Goal: Task Accomplishment & Management: Use online tool/utility

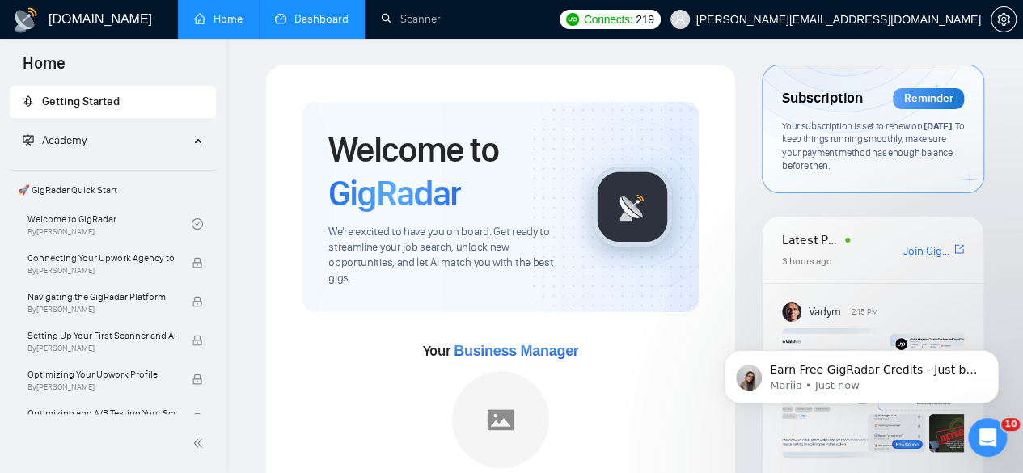
click at [324, 20] on link "Dashboard" at bounding box center [312, 19] width 74 height 14
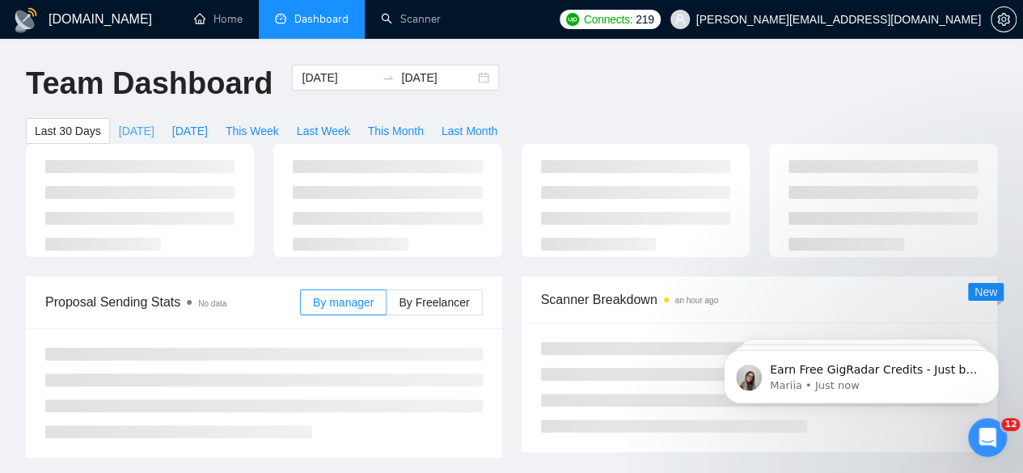
click at [154, 122] on span "[DATE]" at bounding box center [137, 131] width 36 height 18
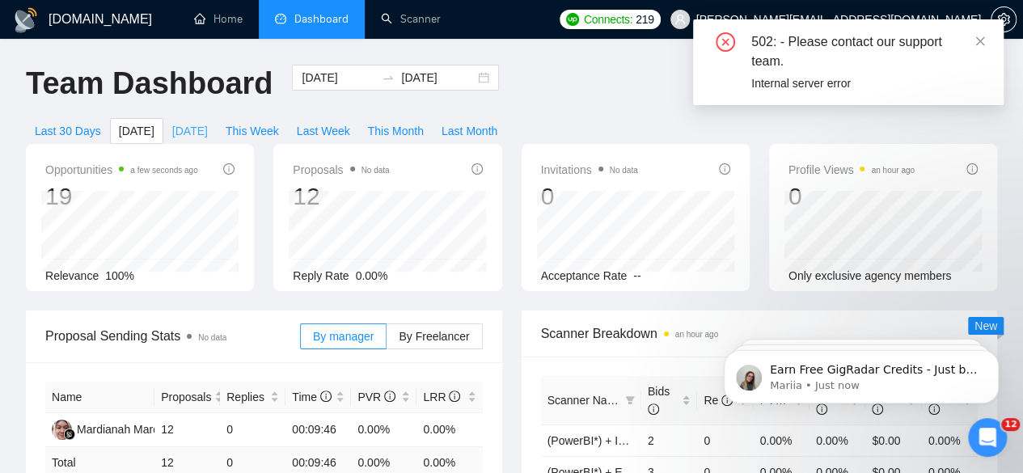
click at [208, 122] on span "[DATE]" at bounding box center [190, 131] width 36 height 18
type input "[DATE]"
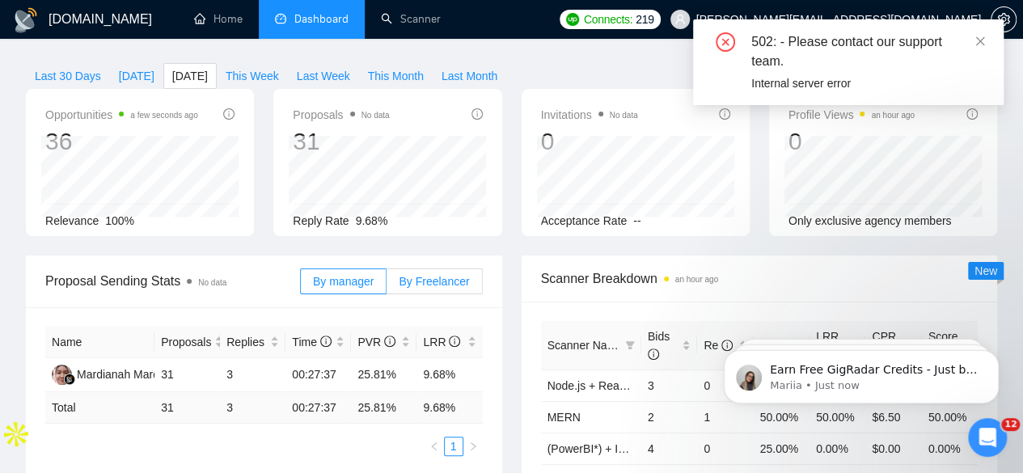
scroll to position [59, 0]
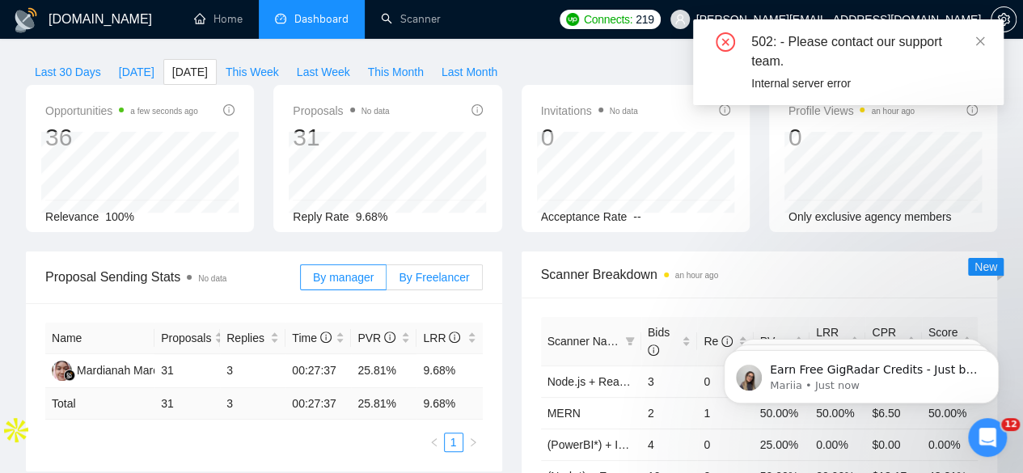
click at [430, 271] on span "By Freelancer" at bounding box center [434, 277] width 70 height 13
click at [386, 281] on input "By Freelancer" at bounding box center [386, 281] width 0 height 0
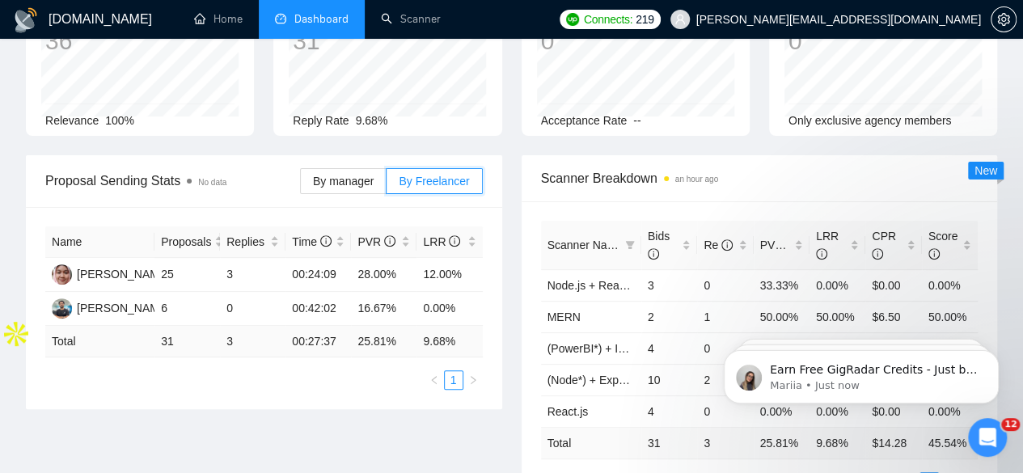
scroll to position [0, 0]
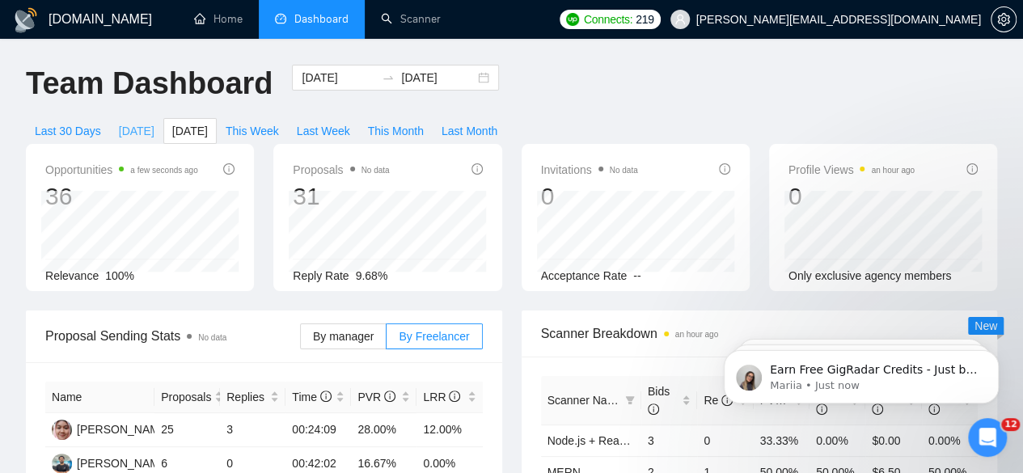
click at [154, 122] on span "[DATE]" at bounding box center [137, 131] width 36 height 18
type input "[DATE]"
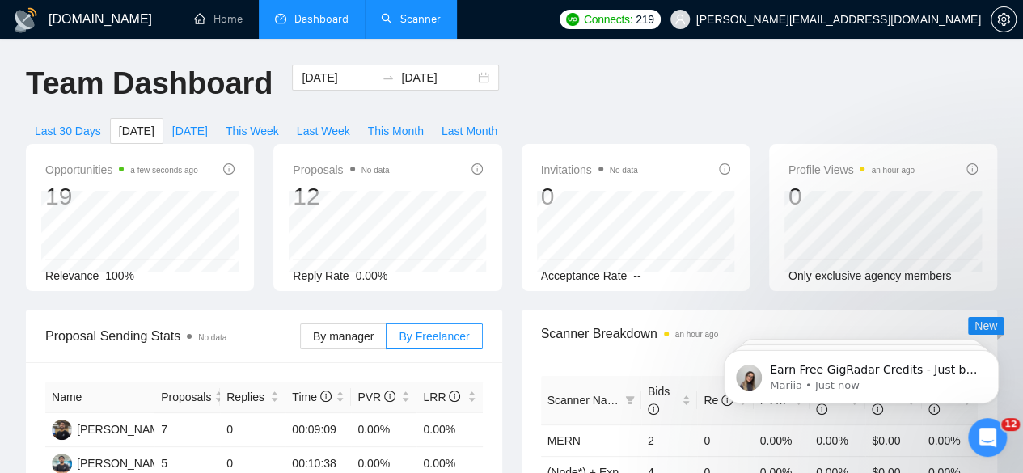
click at [412, 19] on link "Scanner" at bounding box center [411, 19] width 60 height 14
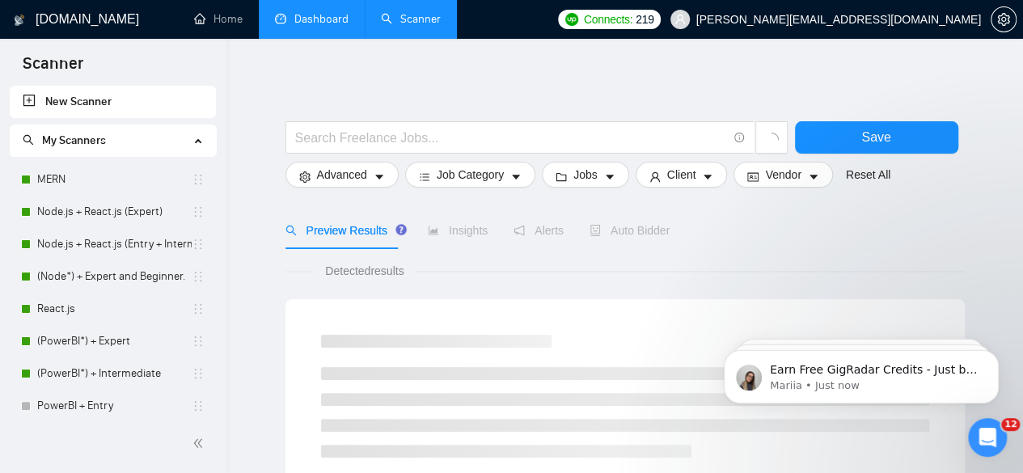
click at [307, 14] on link "Dashboard" at bounding box center [312, 19] width 74 height 14
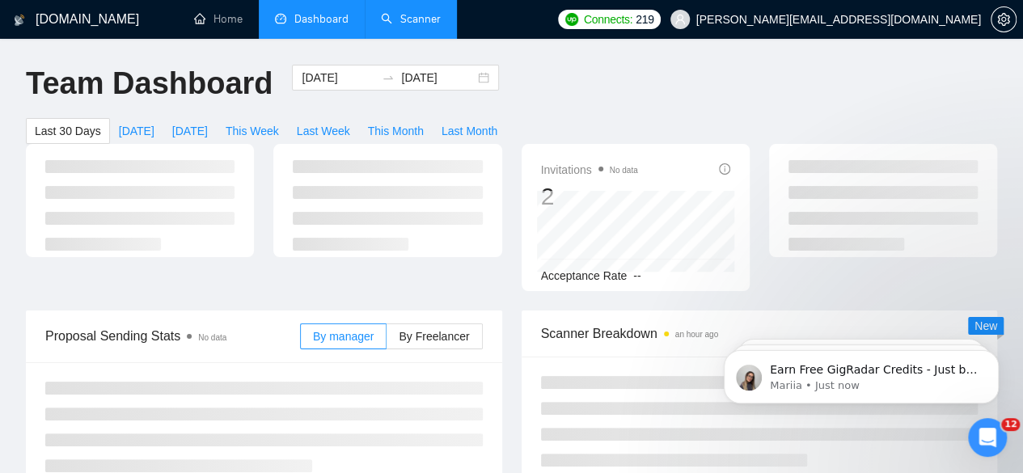
click at [992, 435] on icon "Open Intercom Messenger" at bounding box center [987, 437] width 27 height 27
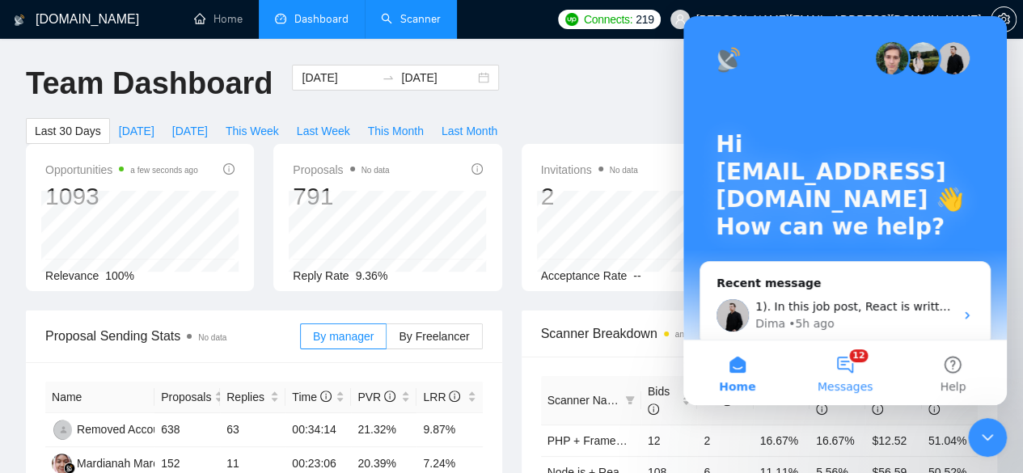
click at [846, 363] on button "12 Messages" at bounding box center [845, 372] width 108 height 65
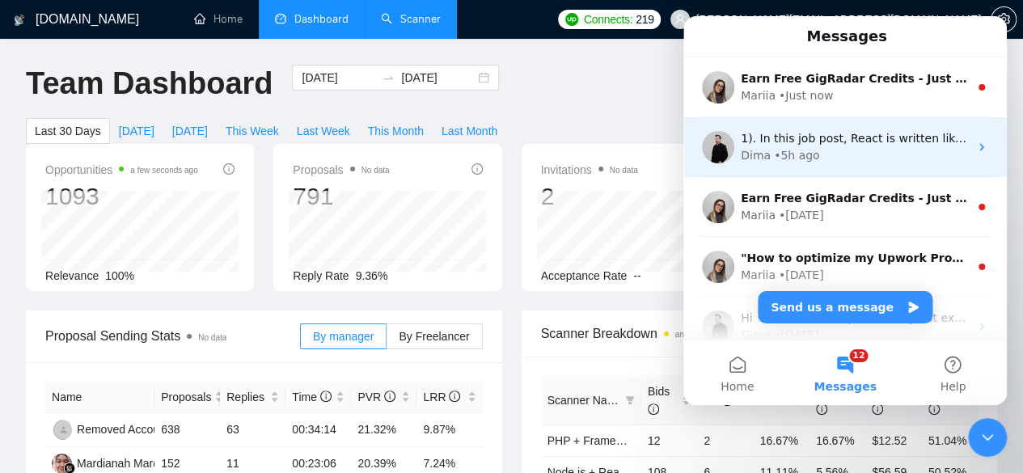
click at [801, 146] on div "1). In this job post, React is written like this: (React To catch this job post…" at bounding box center [854, 138] width 228 height 17
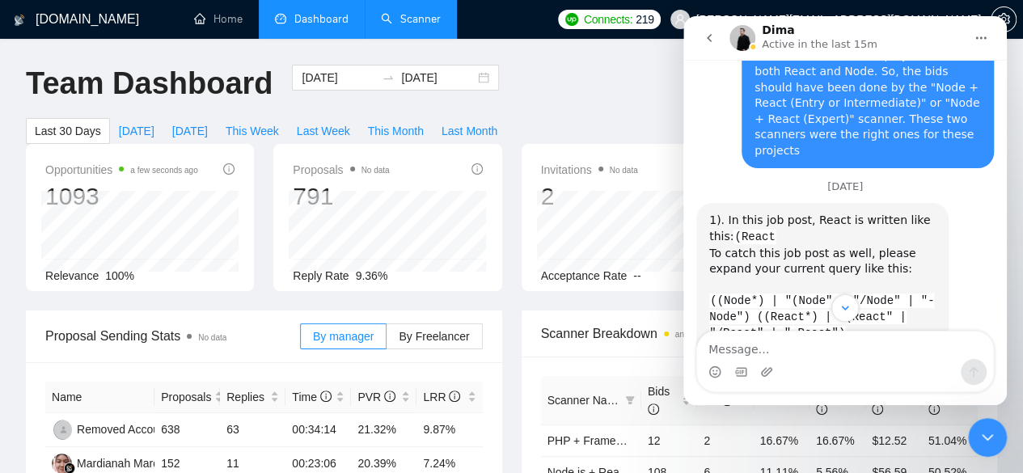
scroll to position [2495, 0]
drag, startPoint x: 711, startPoint y: 239, endPoint x: 853, endPoint y: 235, distance: 141.5
click at [853, 235] on div "1). In this job post, React is written like this: (React To catch this job post…" at bounding box center [822, 275] width 226 height 129
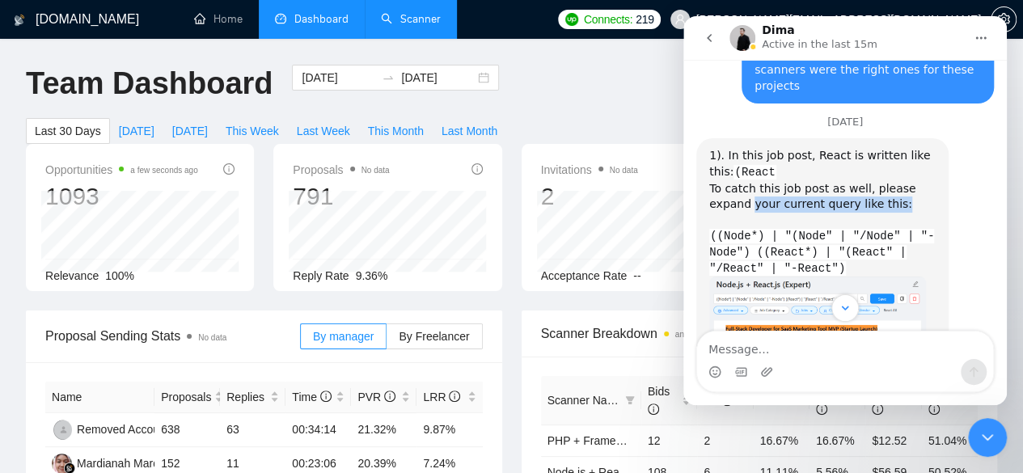
scroll to position [2561, 0]
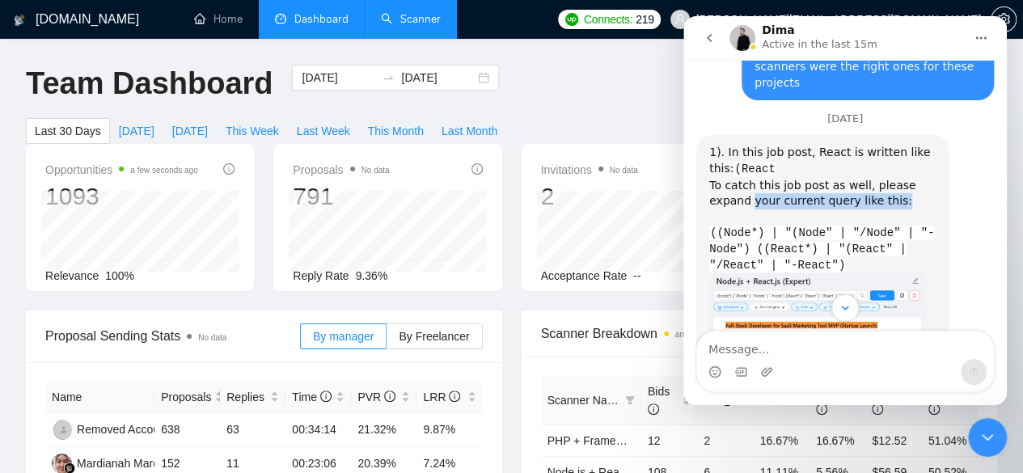
click at [749, 177] on div "1). In this job post, React is written like this: (React To catch this job post…" at bounding box center [822, 209] width 226 height 129
drag, startPoint x: 734, startPoint y: 154, endPoint x: 845, endPoint y: 152, distance: 110.8
click at [845, 152] on div "1). In this job post, React is written like this: (React To catch this job post…" at bounding box center [822, 209] width 226 height 129
drag, startPoint x: 861, startPoint y: 156, endPoint x: 845, endPoint y: 173, distance: 23.4
click at [845, 173] on div "1). In this job post, React is written like this: (React To catch this job post…" at bounding box center [822, 209] width 226 height 129
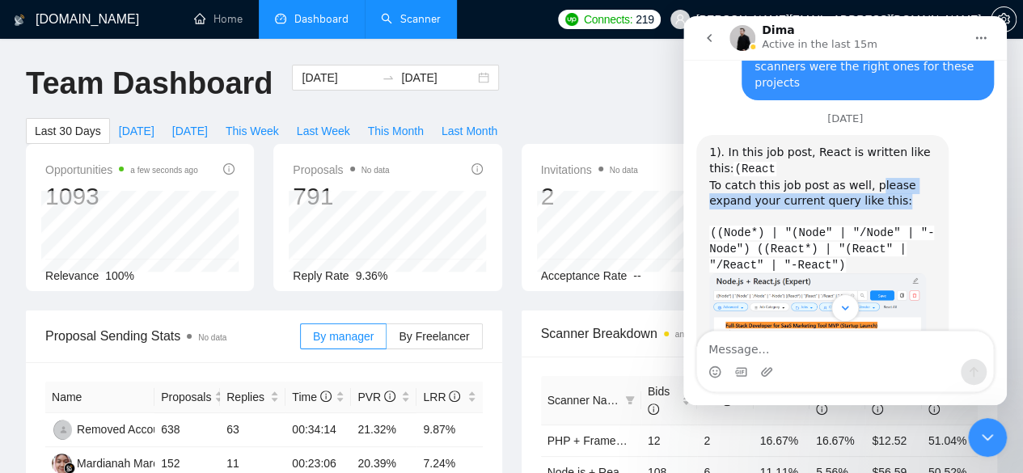
click at [866, 173] on div "1). In this job post, React is written like this: (React To catch this job post…" at bounding box center [822, 209] width 226 height 129
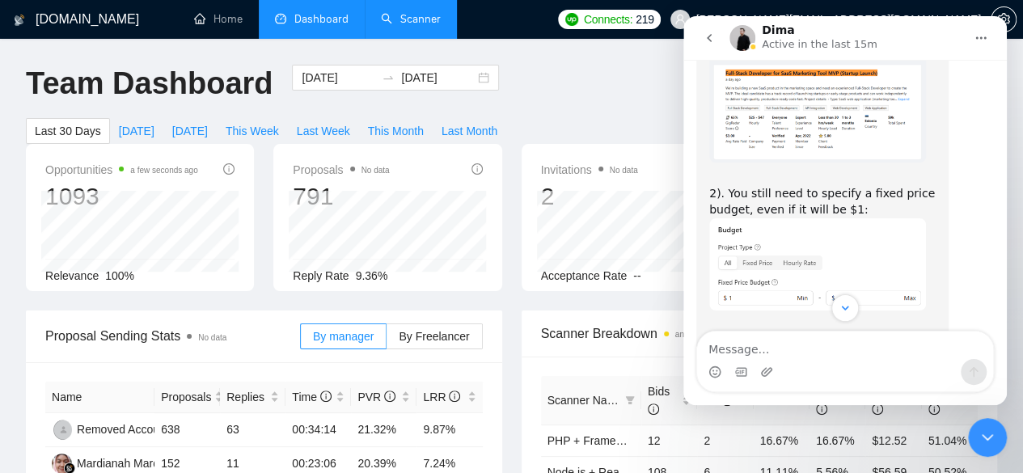
scroll to position [2815, 0]
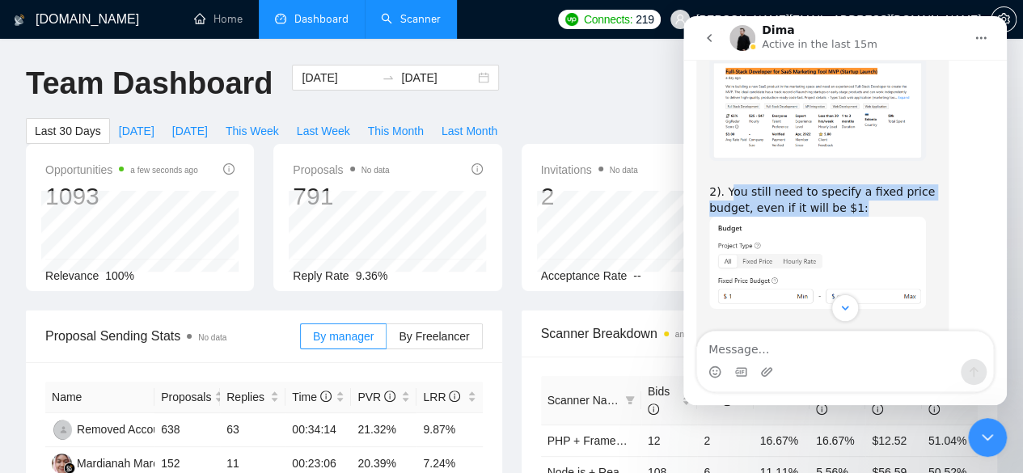
drag, startPoint x: 728, startPoint y: 170, endPoint x: 848, endPoint y: 175, distance: 119.8
click at [848, 175] on div "2). You still need to specify a fixed price budget, even if it will be $1:" at bounding box center [822, 193] width 226 height 48
click at [888, 170] on div "2). You still need to specify a fixed price budget, even if it will be $1:" at bounding box center [822, 193] width 226 height 48
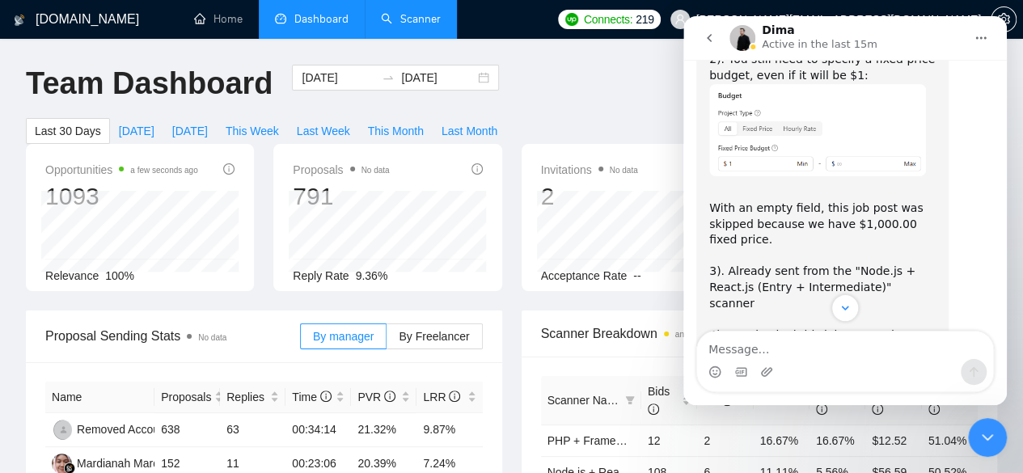
scroll to position [2949, 0]
drag, startPoint x: 754, startPoint y: 177, endPoint x: 825, endPoint y: 166, distance: 71.2
click at [825, 183] on div "With an empty field, this job post was skipped because we have $1,000.00 fixed …" at bounding box center [822, 333] width 226 height 301
click at [796, 208] on div "With an empty field, this job post was skipped because we have $1,000.00 fixed …" at bounding box center [822, 333] width 226 height 301
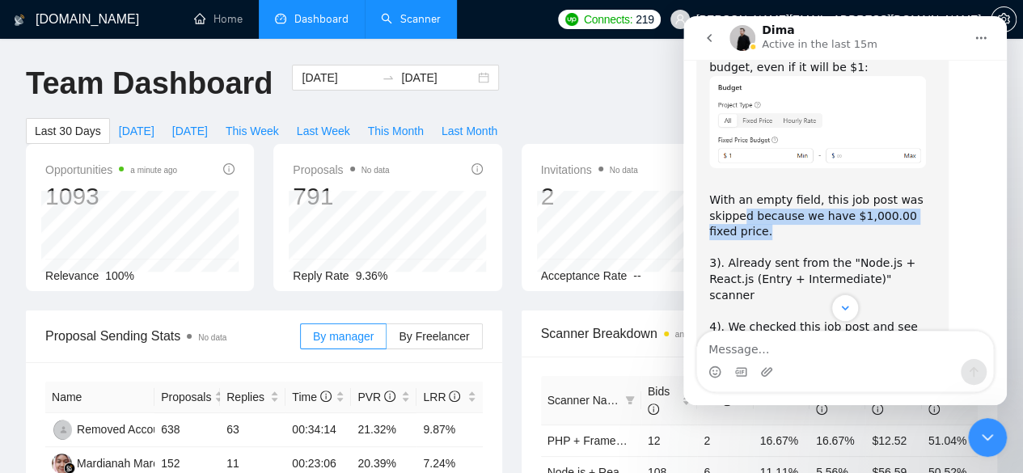
drag, startPoint x: 743, startPoint y: 188, endPoint x: 769, endPoint y: 203, distance: 29.7
click at [769, 203] on div "With an empty field, this job post was skipped because we have $1,000.00 fixed …" at bounding box center [822, 326] width 226 height 301
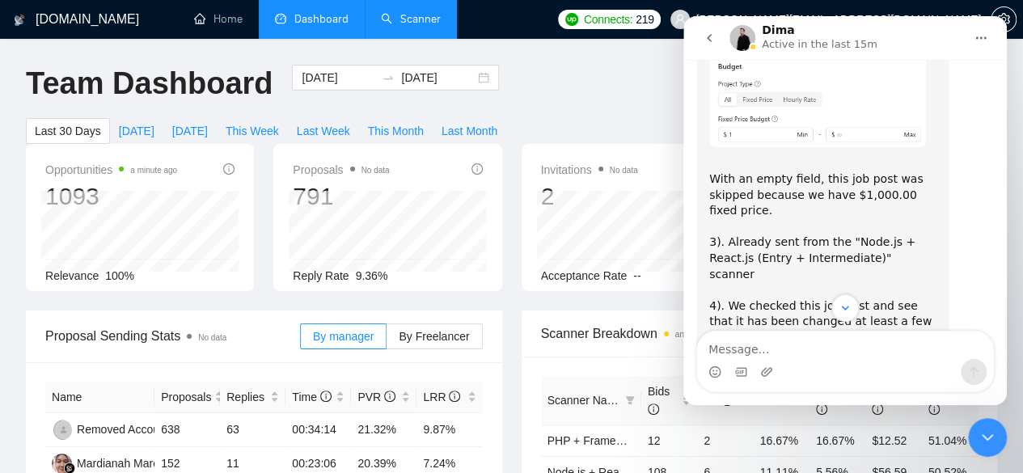
scroll to position [2978, 0]
drag, startPoint x: 725, startPoint y: 212, endPoint x: 825, endPoint y: 210, distance: 100.3
click at [825, 210] on div "With an empty field, this job post was skipped because we have $1,000.00 fixed …" at bounding box center [822, 304] width 226 height 301
drag, startPoint x: 852, startPoint y: 213, endPoint x: 872, endPoint y: 230, distance: 26.9
click at [872, 230] on div "With an empty field, this job post was skipped because we have $1,000.00 fixed …" at bounding box center [822, 304] width 226 height 301
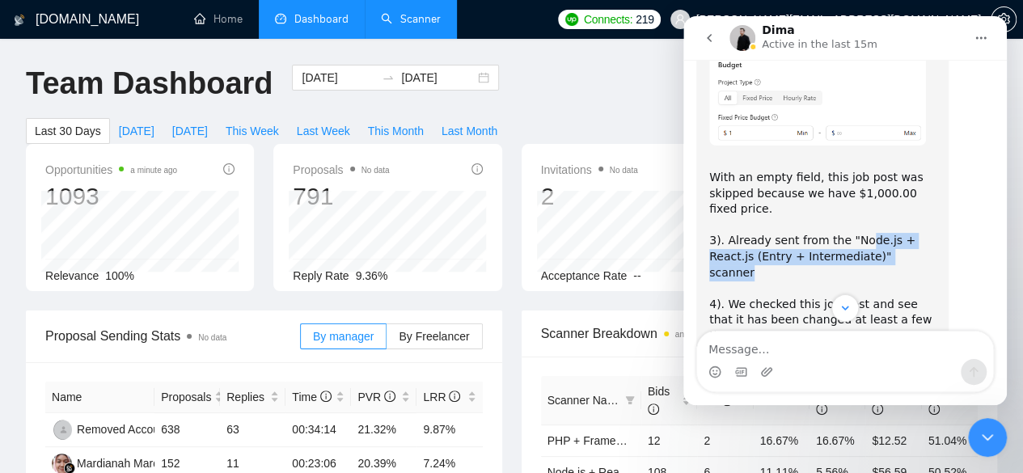
click at [892, 230] on div "With an empty field, this job post was skipped because we have $1,000.00 fixed …" at bounding box center [822, 304] width 226 height 301
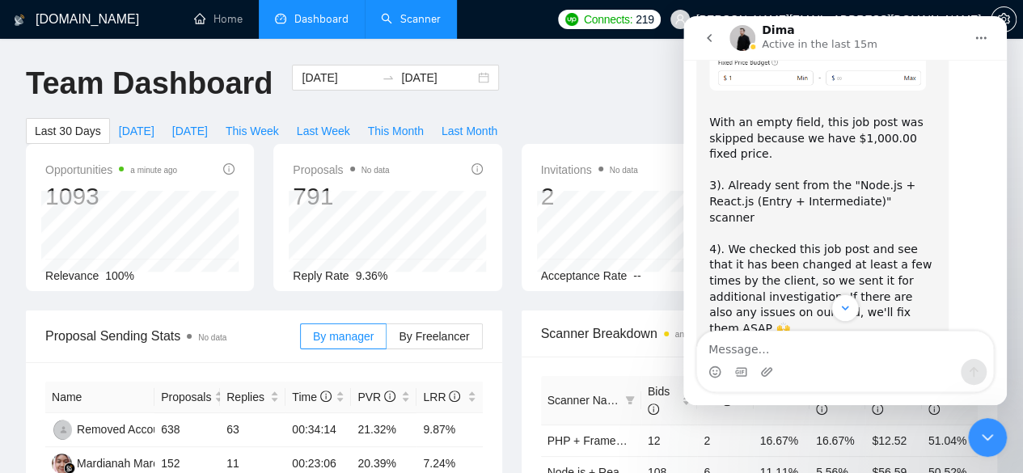
scroll to position [3035, 0]
drag, startPoint x: 727, startPoint y: 202, endPoint x: 843, endPoint y: 202, distance: 116.4
click at [843, 202] on div "With an empty field, this job post was skipped because we have $1,000.00 fixed …" at bounding box center [822, 247] width 226 height 301
click at [778, 234] on div "With an empty field, this job post was skipped because we have $1,000.00 fixed …" at bounding box center [822, 247] width 226 height 301
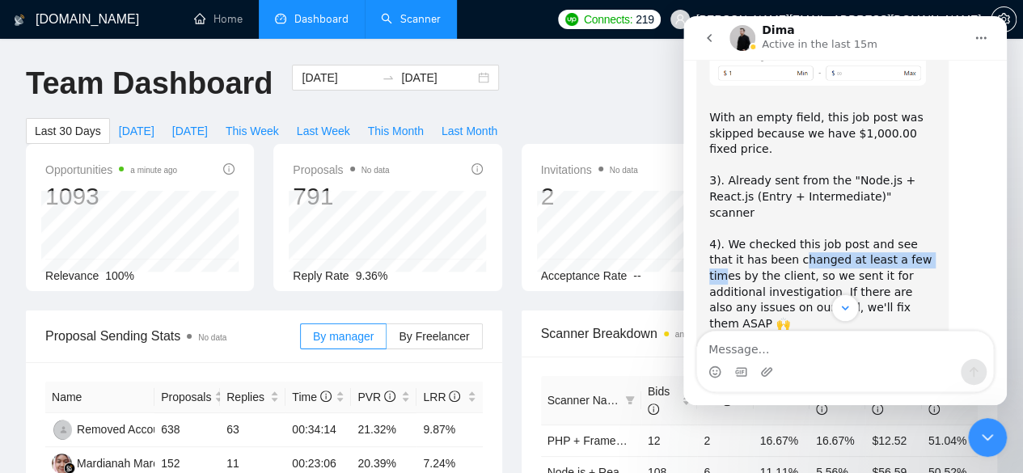
drag, startPoint x: 762, startPoint y: 211, endPoint x: 891, endPoint y: 211, distance: 128.5
click at [891, 211] on div "With an empty field, this job post was skipped because we have $1,000.00 fixed …" at bounding box center [822, 244] width 226 height 301
click at [875, 224] on div "With an empty field, this job post was skipped because we have $1,000.00 fixed …" at bounding box center [822, 244] width 226 height 301
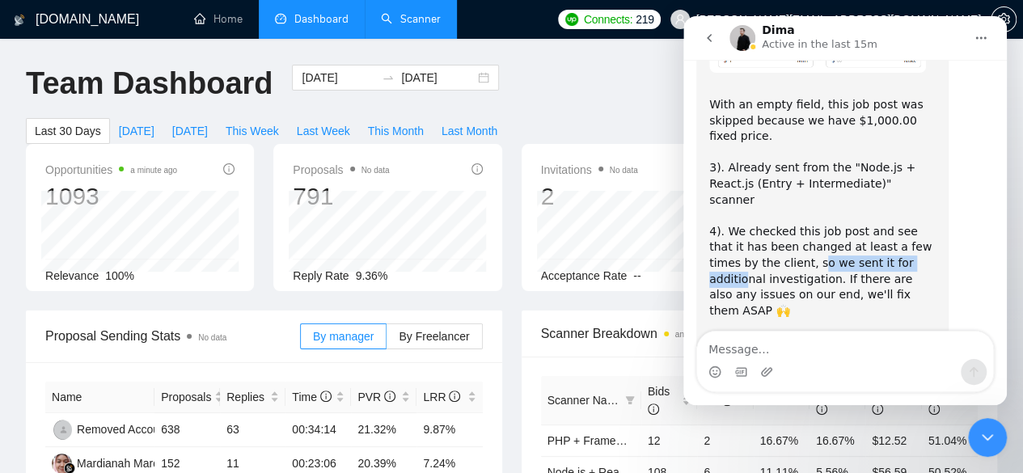
drag, startPoint x: 744, startPoint y: 215, endPoint x: 869, endPoint y: 211, distance: 125.4
click at [869, 211] on div "With an empty field, this job post was skipped because we have $1,000.00 fixed …" at bounding box center [822, 231] width 226 height 301
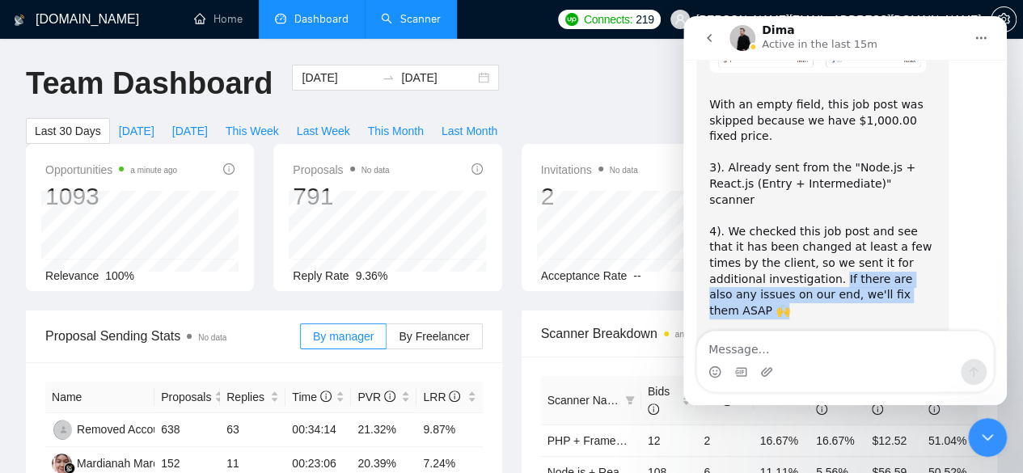
drag, startPoint x: 778, startPoint y: 232, endPoint x: 884, endPoint y: 247, distance: 106.2
click at [884, 247] on div "With an empty field, this job post was skipped because we have $1,000.00 fixed …" at bounding box center [822, 231] width 226 height 301
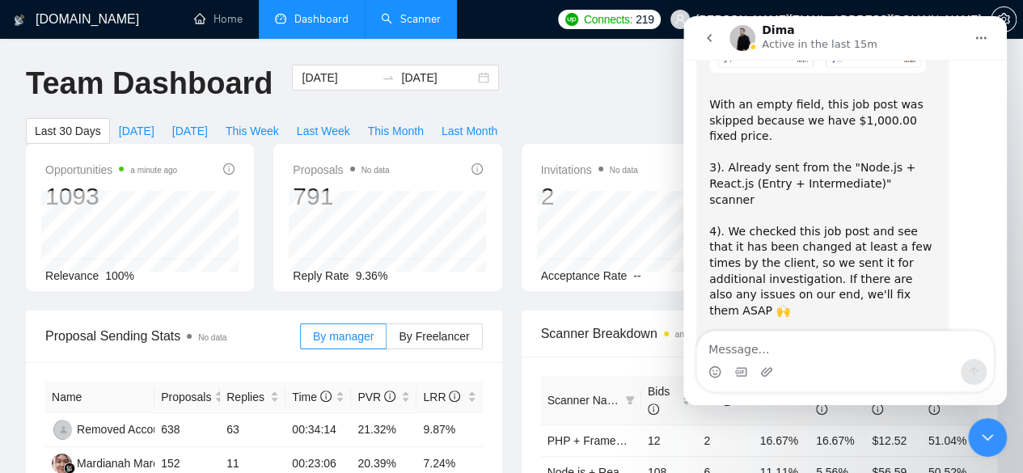
click at [795, 285] on div "With an empty field, this job post was skipped because we have $1,000.00 fixed …" at bounding box center [822, 231] width 226 height 301
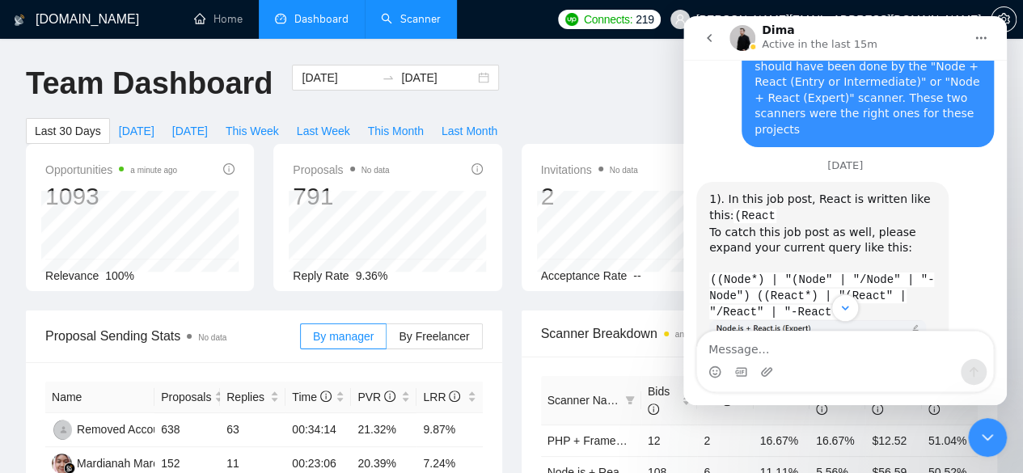
scroll to position [2514, 0]
drag, startPoint x: 707, startPoint y: 201, endPoint x: 850, endPoint y: 207, distance: 143.2
drag, startPoint x: 858, startPoint y: 206, endPoint x: 865, endPoint y: 214, distance: 10.9
click at [865, 214] on div "1). In this job post, React is written like this: (React To catch this job post…" at bounding box center [822, 256] width 226 height 129
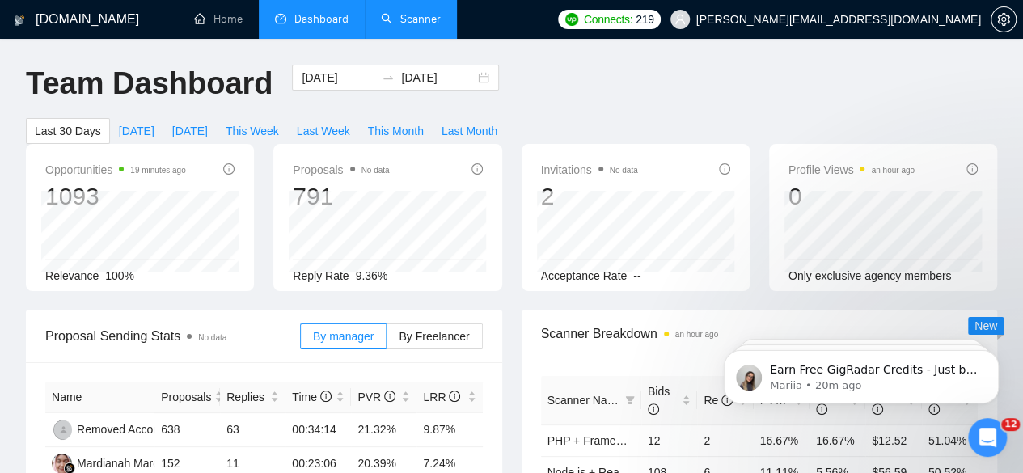
scroll to position [3083, 0]
click at [417, 26] on link "Scanner" at bounding box center [411, 19] width 60 height 14
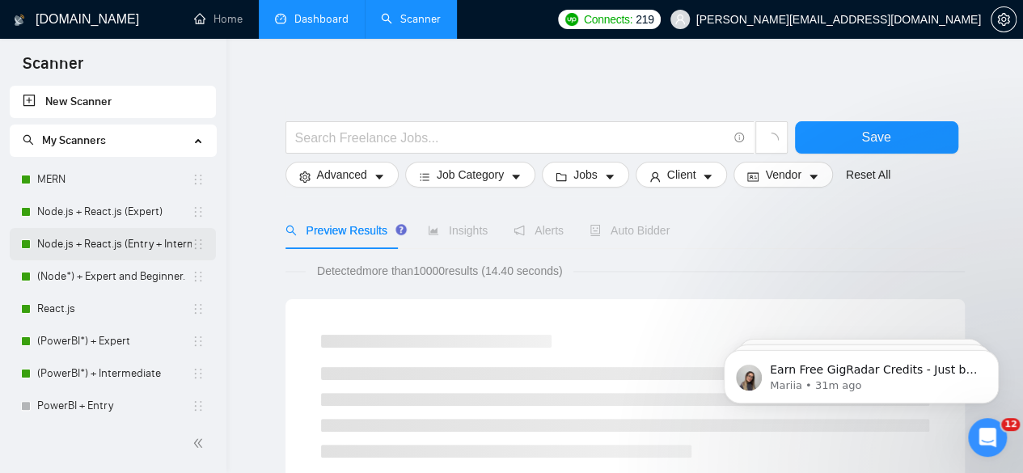
click at [113, 250] on link "Node.js + React.js (Entry + Intermediate)" at bounding box center [114, 244] width 154 height 32
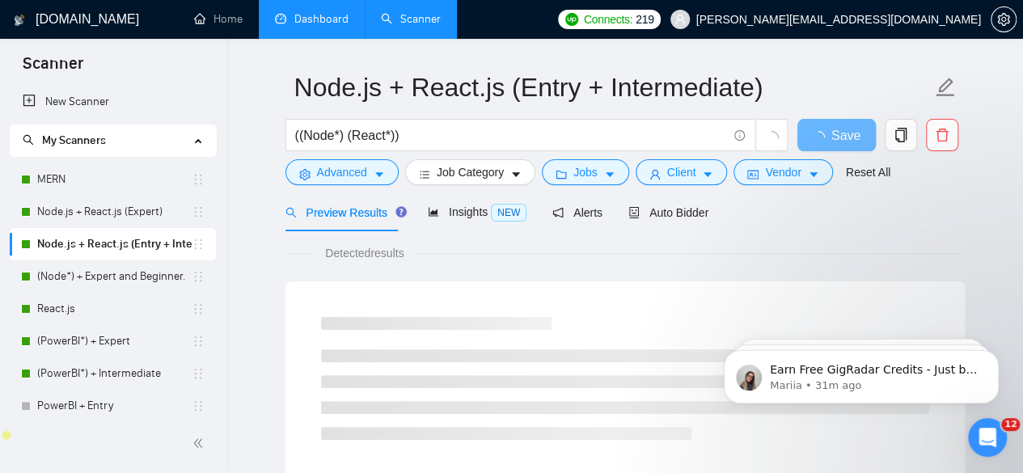
scroll to position [44, 0]
